Goal: Find specific page/section: Find specific page/section

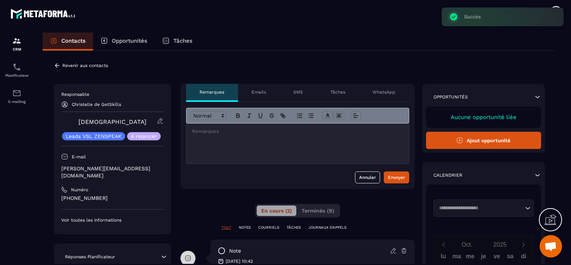
click at [59, 65] on icon at bounding box center [57, 65] width 7 height 7
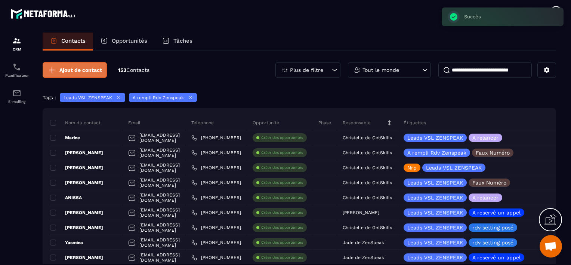
drag, startPoint x: 59, startPoint y: 65, endPoint x: 64, endPoint y: 65, distance: 5.2
click at [64, 65] on button "Ajout de contact" at bounding box center [75, 70] width 64 height 16
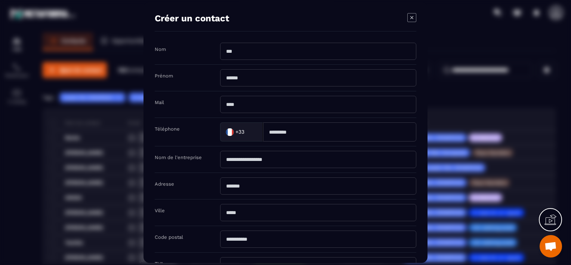
click at [413, 18] on icon "Modal window" at bounding box center [411, 17] width 9 height 9
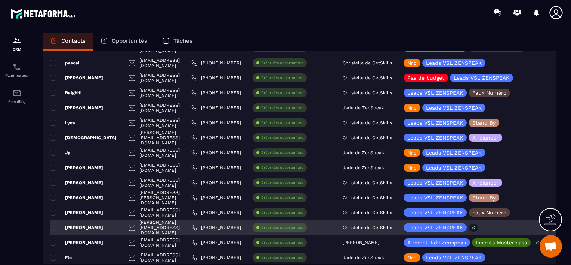
scroll to position [336, 0]
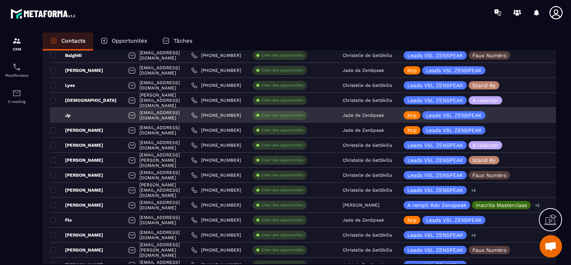
click at [384, 115] on p "Jade de ZenSpeak" at bounding box center [363, 115] width 41 height 5
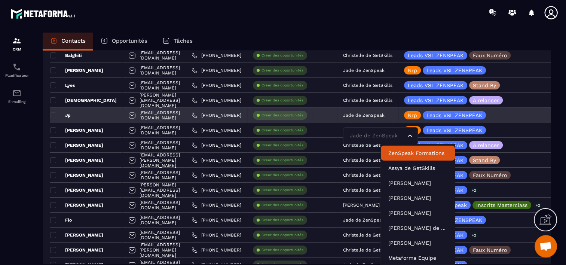
click at [397, 136] on input "Search for option" at bounding box center [377, 136] width 58 height 8
type input "*"
type input "***"
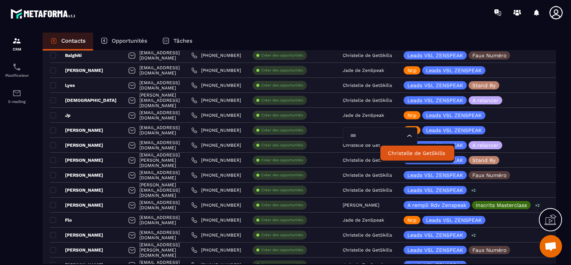
click at [400, 152] on p "Christelle de GetSkills" at bounding box center [417, 152] width 59 height 7
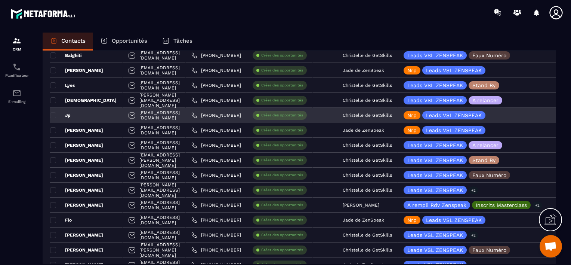
click at [104, 114] on div "Jp" at bounding box center [86, 115] width 73 height 15
